Goal: Task Accomplishment & Management: Complete application form

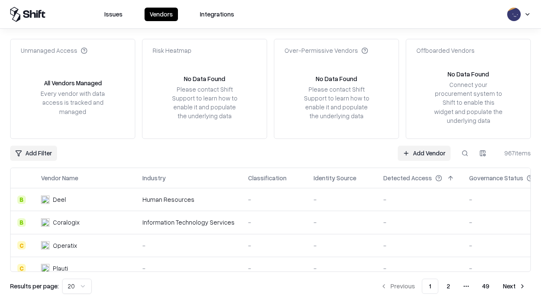
click at [424, 153] on link "Add Vendor" at bounding box center [424, 153] width 53 height 15
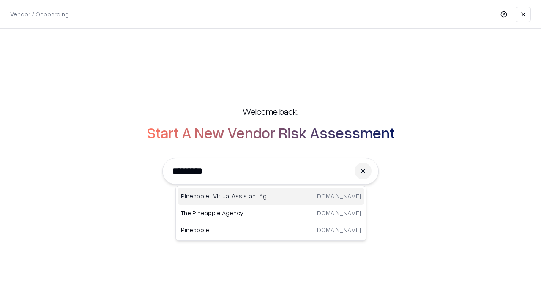
click at [271, 196] on div "Pineapple | Virtual Assistant Agency [DOMAIN_NAME]" at bounding box center [270, 196] width 187 height 17
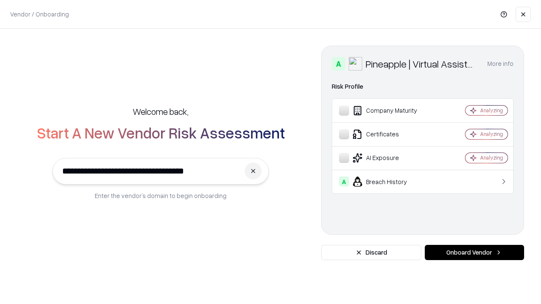
type input "**********"
click at [474, 253] on button "Onboard Vendor" at bounding box center [474, 252] width 99 height 15
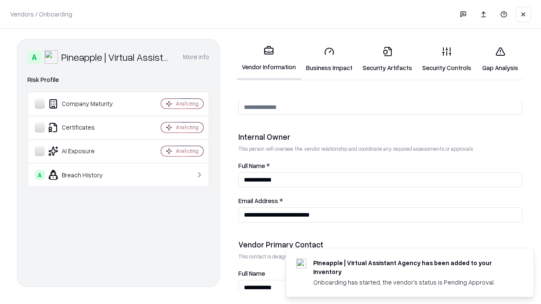
scroll to position [438, 0]
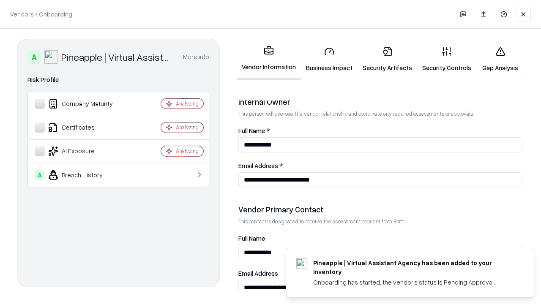
click at [329, 59] on link "Business Impact" at bounding box center [329, 59] width 57 height 39
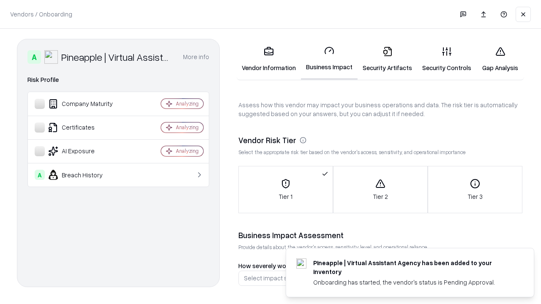
click at [387, 59] on link "Security Artifacts" at bounding box center [387, 59] width 60 height 39
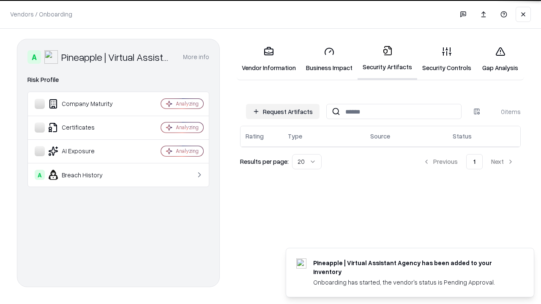
click at [283, 111] on button "Request Artifacts" at bounding box center [283, 111] width 74 height 15
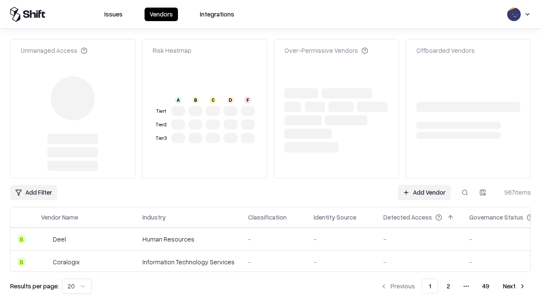
click at [424, 185] on link "Add Vendor" at bounding box center [424, 192] width 53 height 15
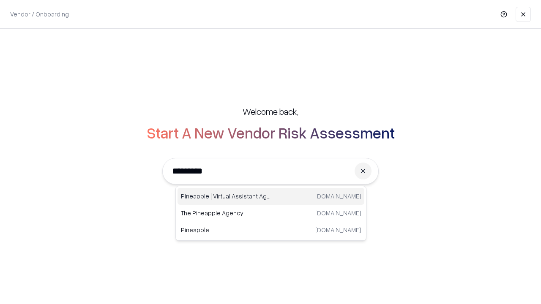
click at [271, 196] on div "Pineapple | Virtual Assistant Agency [DOMAIN_NAME]" at bounding box center [270, 196] width 187 height 17
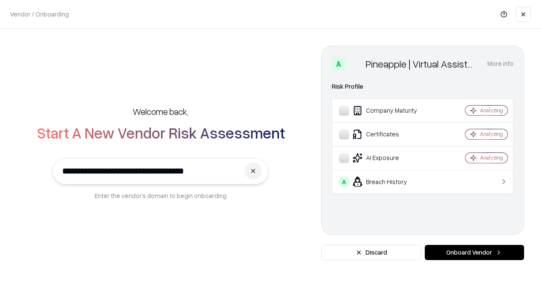
type input "**********"
click at [474, 253] on button "Onboard Vendor" at bounding box center [474, 252] width 99 height 15
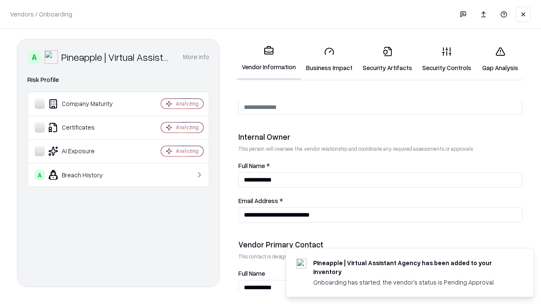
scroll to position [438, 0]
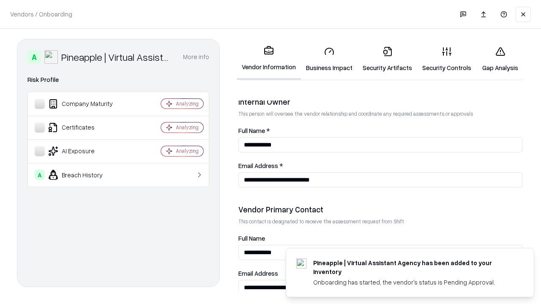
click at [500, 59] on link "Gap Analysis" at bounding box center [500, 59] width 48 height 39
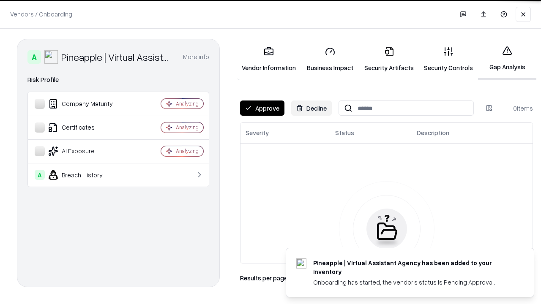
click at [262, 108] on button "Approve" at bounding box center [262, 108] width 44 height 15
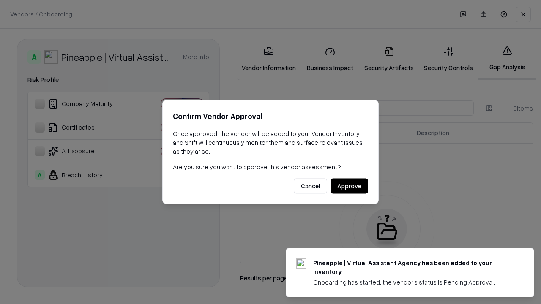
click at [349, 186] on button "Approve" at bounding box center [349, 186] width 38 height 15
